Goal: Task Accomplishment & Management: Use online tool/utility

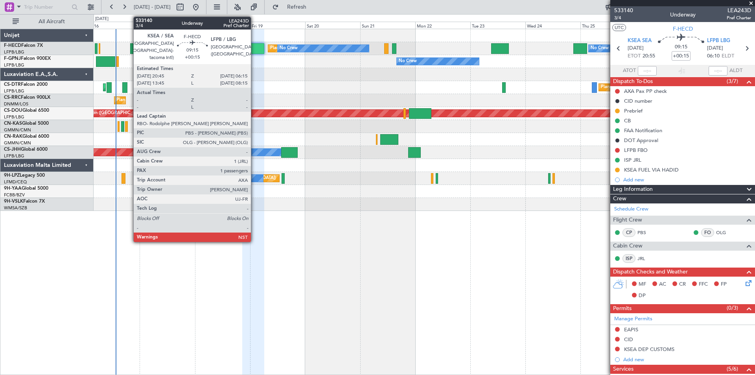
click at [254, 47] on div at bounding box center [253, 48] width 22 height 11
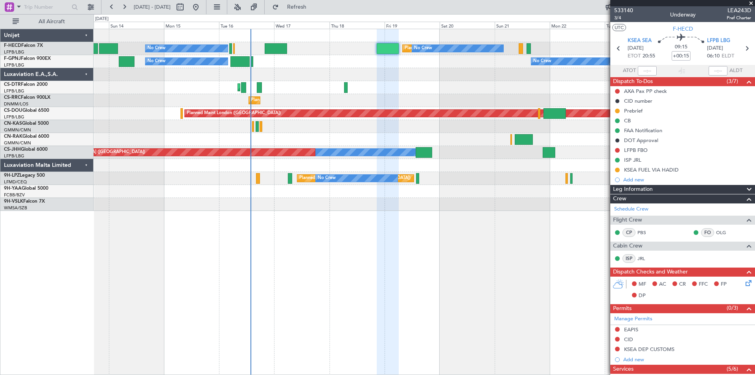
click at [422, 74] on div "No Crew Planned Maint [GEOGRAPHIC_DATA] ([GEOGRAPHIC_DATA]) No Crew No Crew No …" at bounding box center [424, 120] width 661 height 182
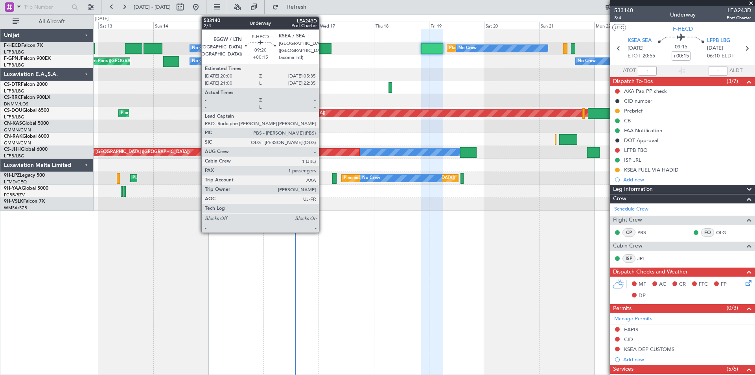
click at [322, 49] on div at bounding box center [320, 48] width 22 height 11
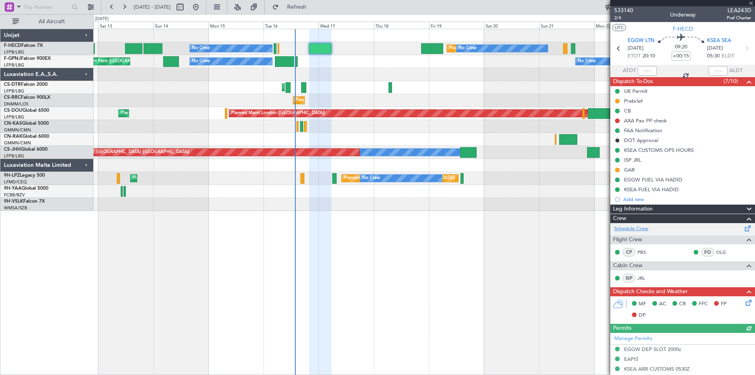
click at [621, 228] on link "Schedule Crew" at bounding box center [631, 229] width 34 height 8
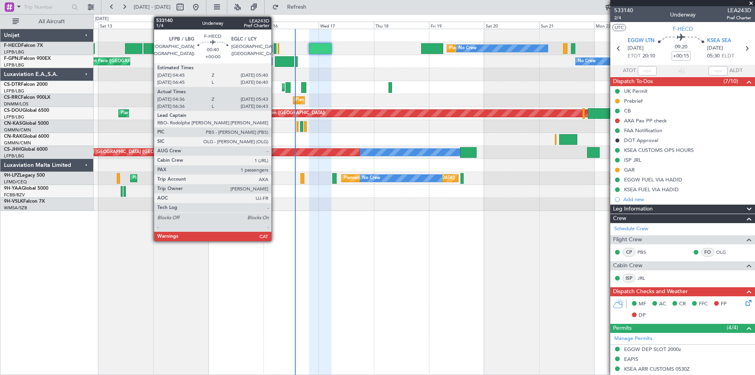
click at [275, 49] on div at bounding box center [275, 48] width 3 height 11
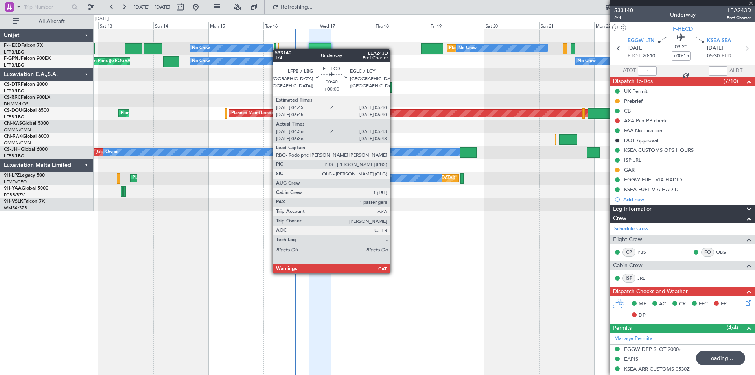
type input "04:46"
type input "05:38"
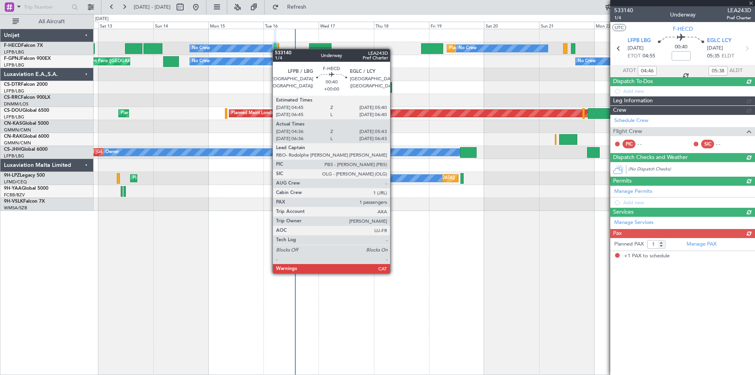
type input "+00:15"
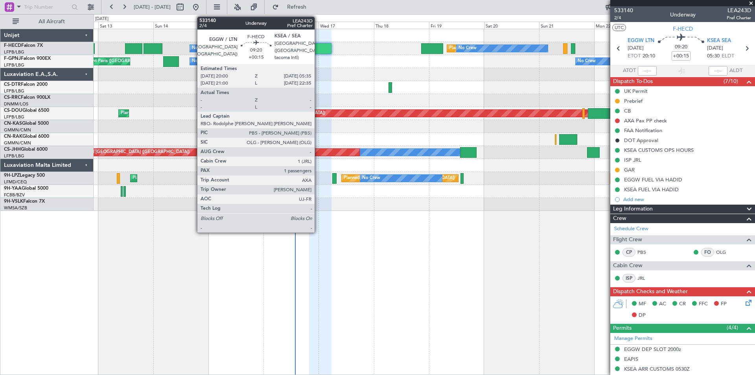
click at [318, 50] on div at bounding box center [320, 48] width 22 height 11
